Goal: Complete application form

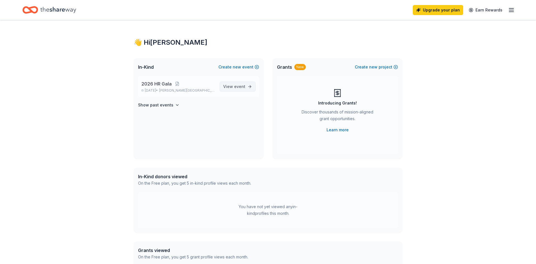
click at [230, 88] on span "View event" at bounding box center [234, 86] width 22 height 7
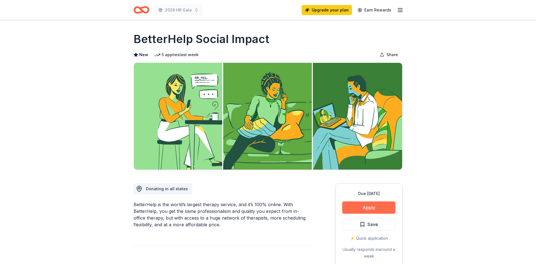
click at [377, 210] on button "Apply" at bounding box center [368, 208] width 53 height 12
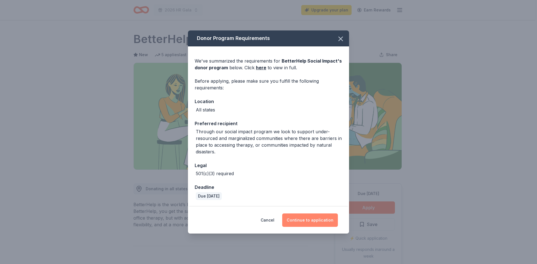
click at [311, 220] on button "Continue to application" at bounding box center [310, 220] width 56 height 13
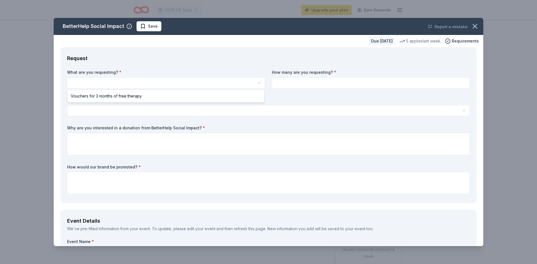
click at [114, 83] on html "2026 HR Gala Upgrade your plan Earn Rewards Due [DATE] Share BetterHelp Social …" at bounding box center [268, 132] width 537 height 264
select select "Vouchers for 3 months of free therapy"
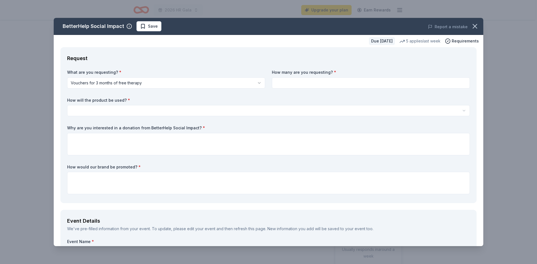
click at [308, 83] on input at bounding box center [371, 83] width 198 height 11
type input "1"
click at [304, 112] on html "2026 HR Gala Upgrade your plan Earn Rewards Due [DATE] Share BetterHelp Social …" at bounding box center [268, 132] width 537 height 264
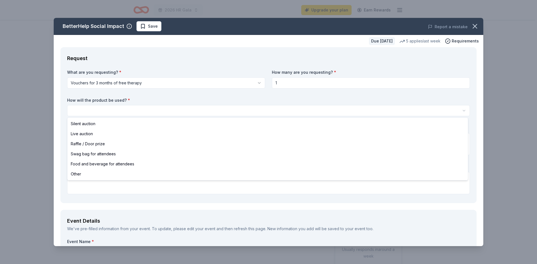
select select "silentAuction"
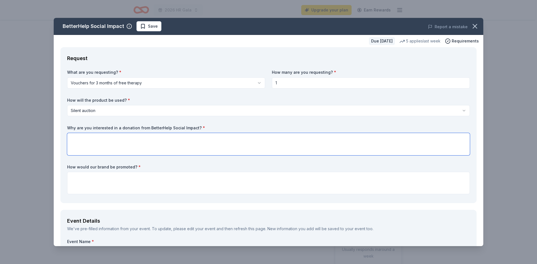
click at [252, 143] on textarea at bounding box center [268, 144] width 403 height 22
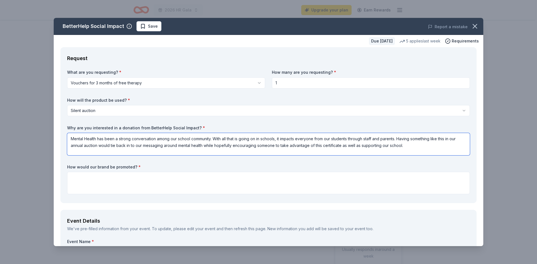
type textarea "Mental Health has been a strong conversation among our school community. With a…"
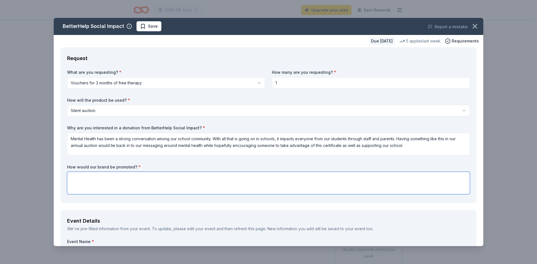
click at [117, 180] on textarea at bounding box center [268, 183] width 403 height 22
click at [74, 182] on textarea at bounding box center [268, 183] width 403 height 22
paste textarea "All sponsors, advertisers, and donors will be represented on our auction websit…"
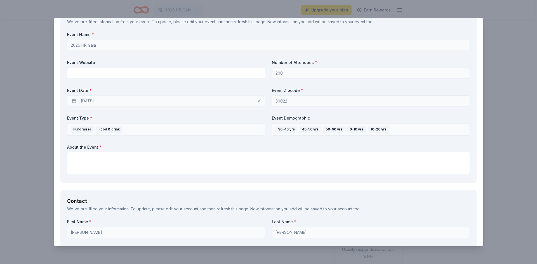
scroll to position [224, 0]
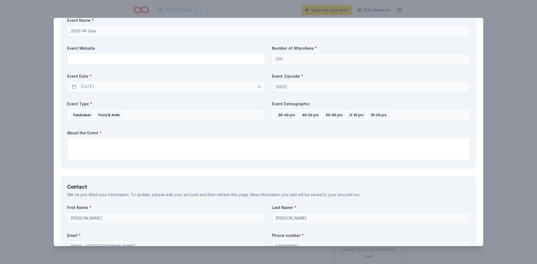
type textarea "All sponsors, advertisers, and donors will be represented on our auction websit…"
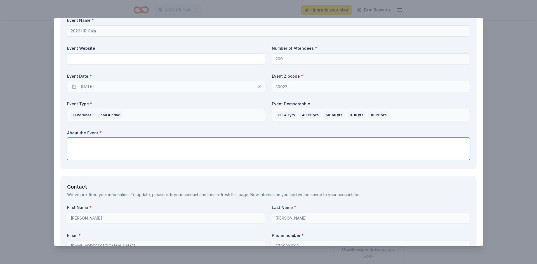
click at [163, 152] on textarea at bounding box center [268, 149] width 403 height 22
click at [76, 152] on textarea at bounding box center [268, 149] width 403 height 22
paste textarea "On [DATE], our school will hold its largest fundraising event of the year, the …"
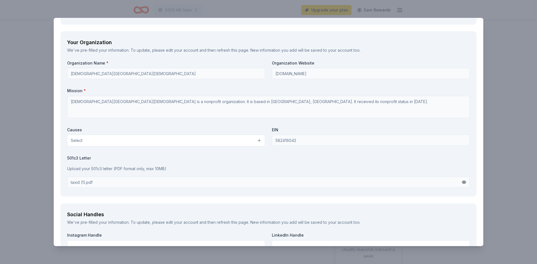
scroll to position [476, 0]
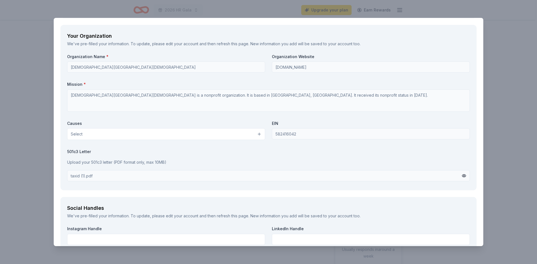
type textarea "On [DATE], our school will hold its largest fundraising event of the year, the …"
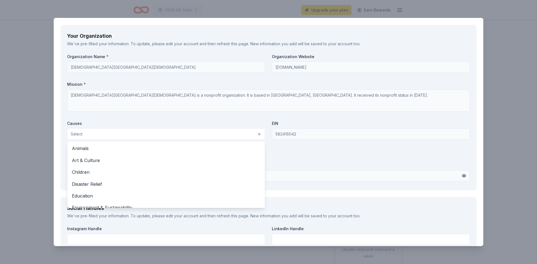
click at [180, 135] on button "Select" at bounding box center [166, 134] width 198 height 12
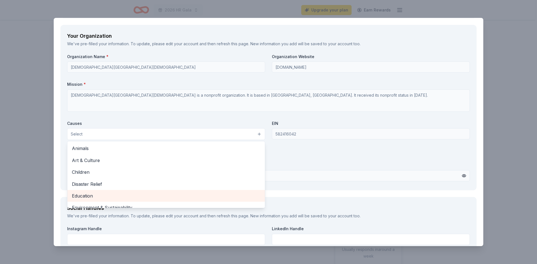
click at [108, 196] on span "Education" at bounding box center [166, 196] width 189 height 7
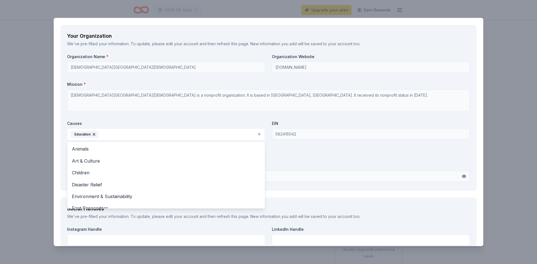
click at [330, 155] on div "Organization Name * [DEMOGRAPHIC_DATA][GEOGRAPHIC_DATA][DEMOGRAPHIC_DATA] Organ…" at bounding box center [268, 119] width 403 height 130
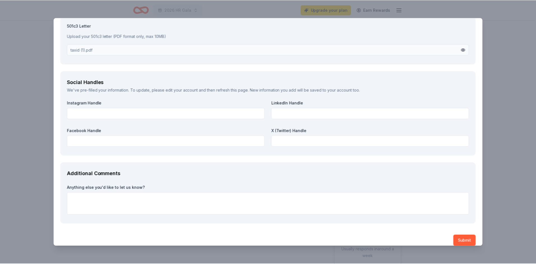
scroll to position [609, 0]
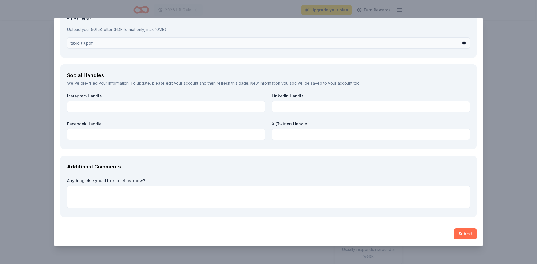
click at [457, 233] on button "Submit" at bounding box center [465, 234] width 22 height 11
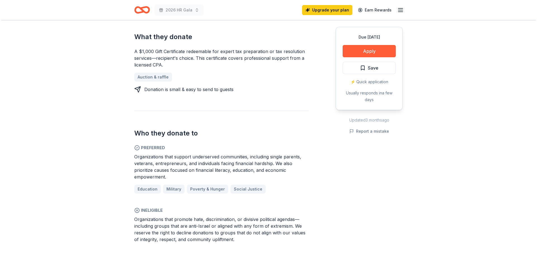
scroll to position [224, 0]
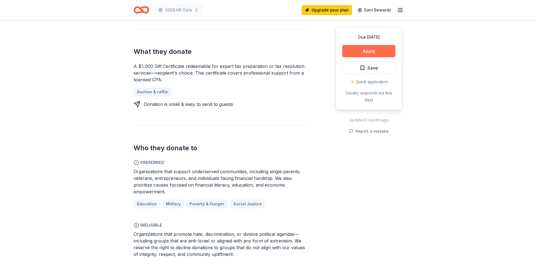
click at [372, 48] on button "Apply" at bounding box center [368, 51] width 53 height 12
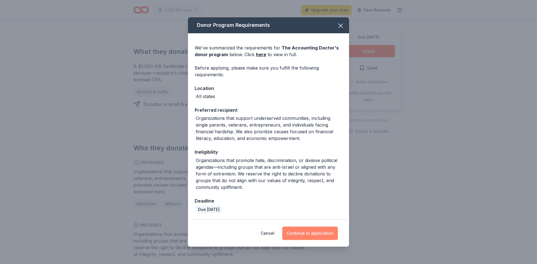
click at [309, 236] on button "Continue to application" at bounding box center [310, 233] width 56 height 13
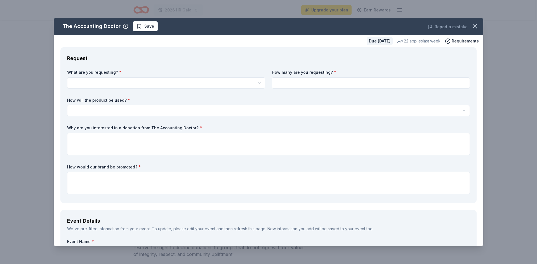
scroll to position [0, 0]
click at [118, 81] on html "2026 HR Gala Upgrade your plan Earn Rewards Due in 172 days Share The Accountin…" at bounding box center [268, 132] width 537 height 264
select select "A $1,000 Gift Certificate redeemable for expert tax preparation or tax resoluti…"
click at [288, 78] on input at bounding box center [371, 83] width 198 height 11
type input "1"
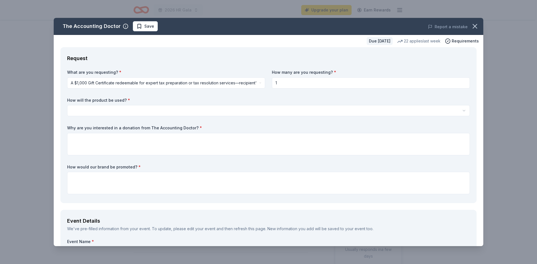
click at [281, 109] on html "2026 HR Gala Upgrade your plan Earn Rewards Due in 172 days Share The Accountin…" at bounding box center [268, 132] width 537 height 264
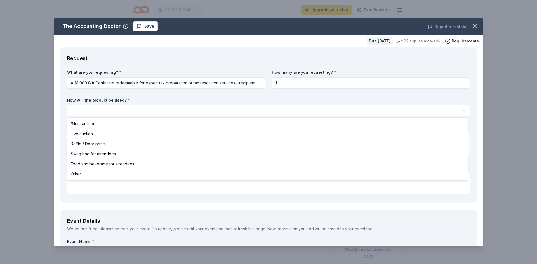
select select "silentAuction"
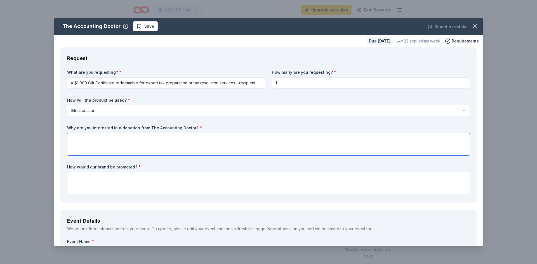
click at [94, 142] on textarea at bounding box center [268, 144] width 403 height 22
type textarea "O"
type textarea "This seems like an opportunity that would be of strong interest to our communit…"
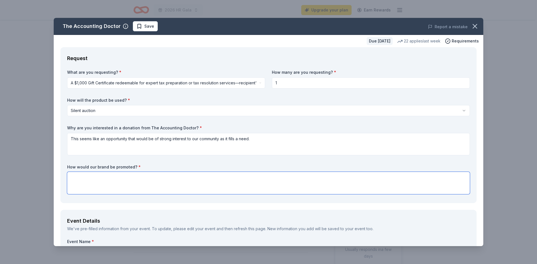
click at [124, 189] on textarea at bounding box center [268, 183] width 403 height 22
click at [76, 181] on textarea at bounding box center [268, 183] width 403 height 22
paste textarea "All sponsors, advertisers, and donors will be represented on our auction websit…"
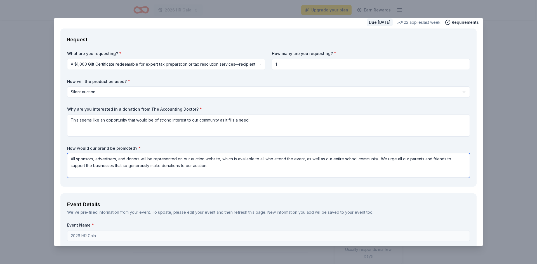
scroll to position [112, 0]
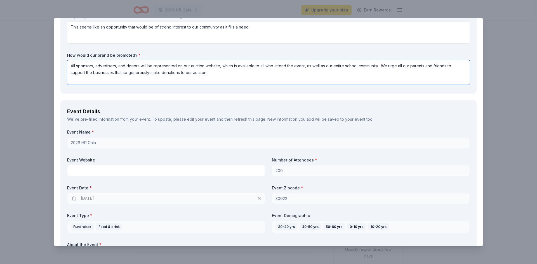
type textarea "All sponsors, advertisers, and donors will be represented on our auction websit…"
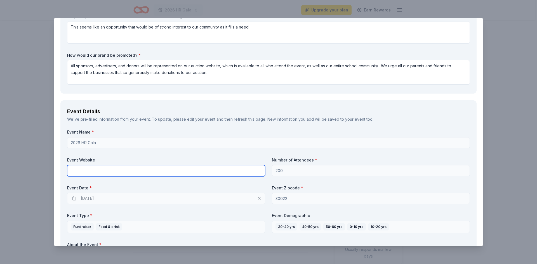
click at [128, 172] on input "text" at bounding box center [166, 170] width 198 height 11
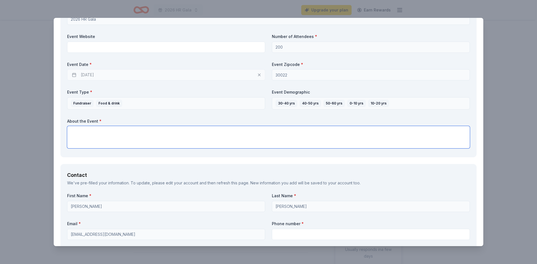
scroll to position [180, 0]
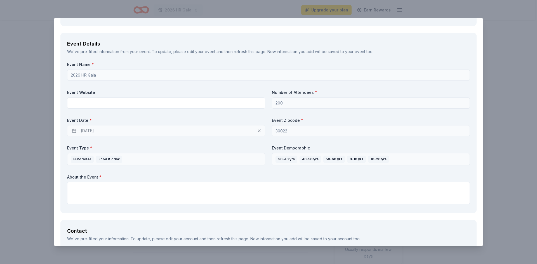
click at [63, 180] on div "Event Details We've pre-filled information from your event. To update, please e…" at bounding box center [268, 123] width 416 height 181
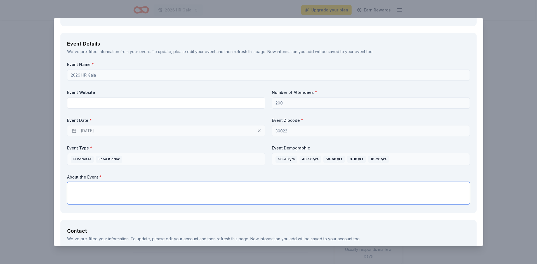
click at [73, 193] on textarea at bounding box center [268, 193] width 403 height 22
paste textarea "On [DATE], our school will hold its largest fundraising event of the year, the …"
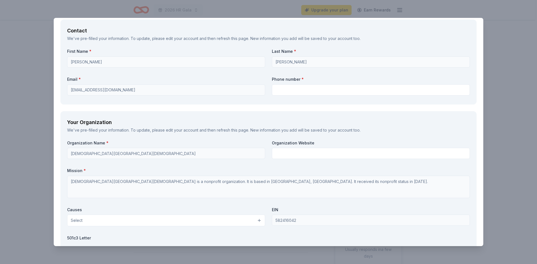
scroll to position [403, 0]
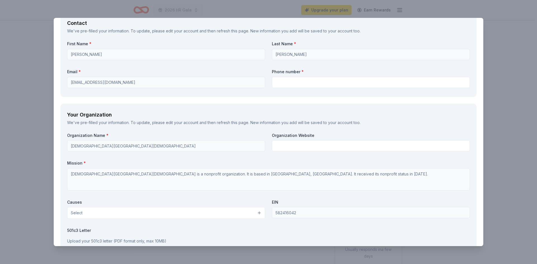
type textarea "On [DATE], our school will hold its largest fundraising event of the year, the …"
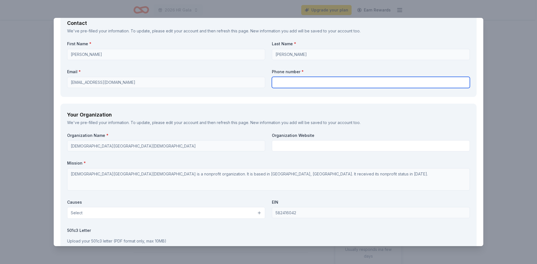
click at [308, 81] on input "text" at bounding box center [371, 82] width 198 height 11
type input "6789381502"
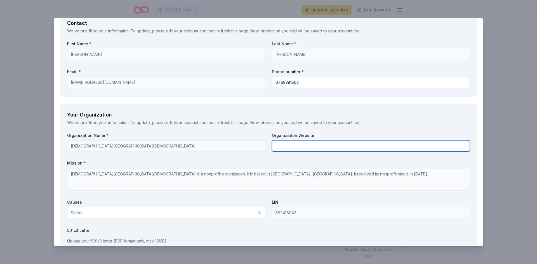
click at [322, 148] on input "text" at bounding box center [371, 145] width 198 height 11
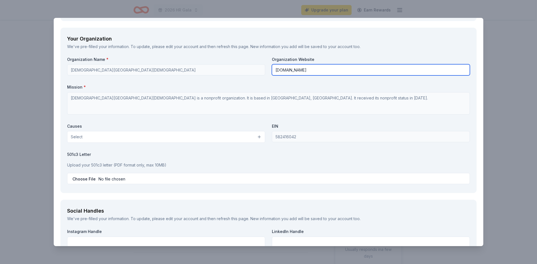
scroll to position [487, 0]
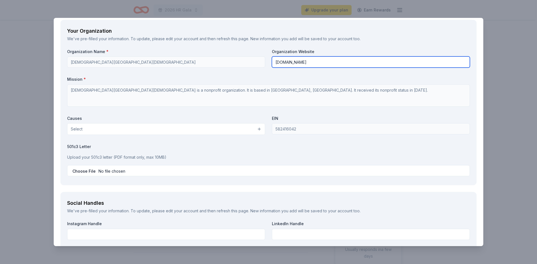
type input "[DOMAIN_NAME]"
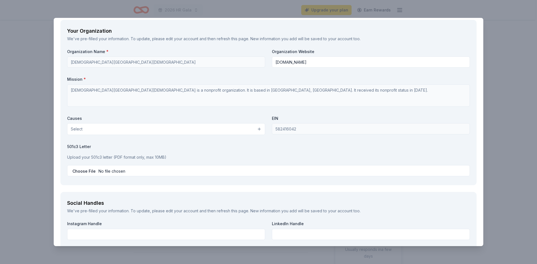
click at [251, 132] on button "Select" at bounding box center [166, 129] width 198 height 12
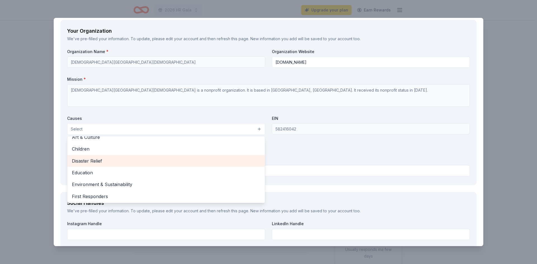
scroll to position [28, 0]
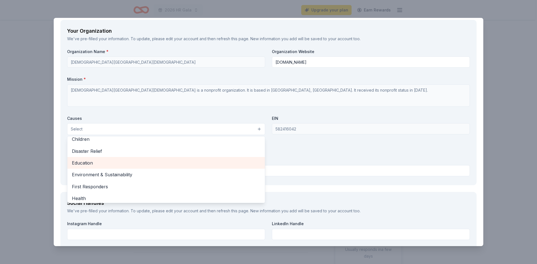
click at [148, 166] on span "Education" at bounding box center [166, 162] width 189 height 7
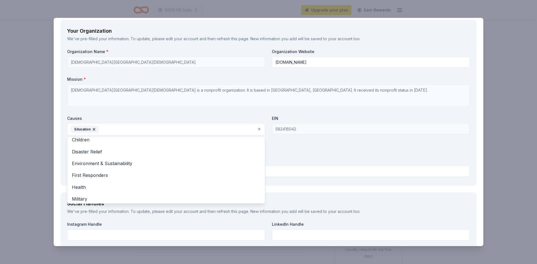
click at [301, 148] on div "Organization Name * Holy Redeemer Catholic Elementary School Organization Websi…" at bounding box center [268, 114] width 403 height 130
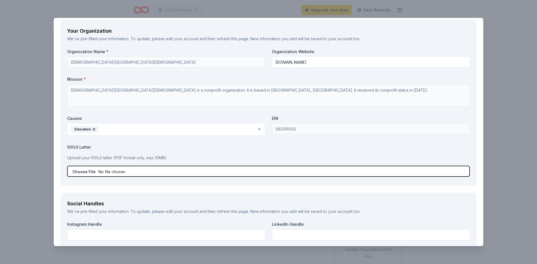
click at [134, 172] on input "file" at bounding box center [268, 171] width 403 height 11
type input "C:\fakepath\taxid (1).pdf"
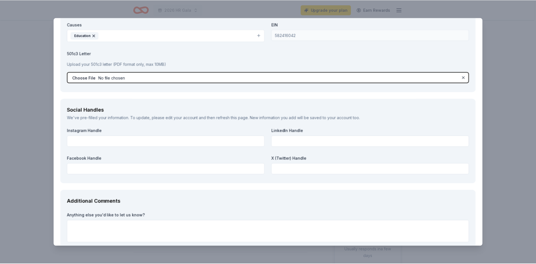
scroll to position [616, 0]
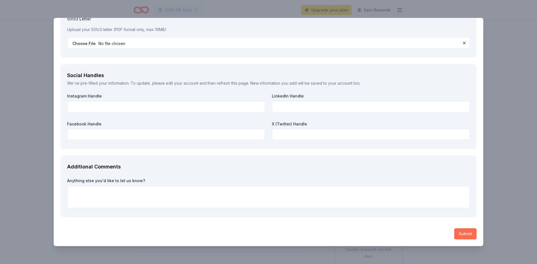
click at [459, 233] on button "Submit" at bounding box center [465, 234] width 22 height 11
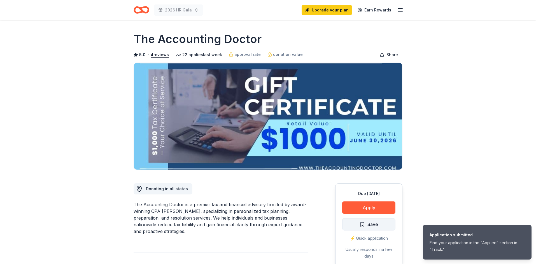
click at [366, 227] on span "Save" at bounding box center [368, 224] width 18 height 7
